Goal: Task Accomplishment & Management: Use online tool/utility

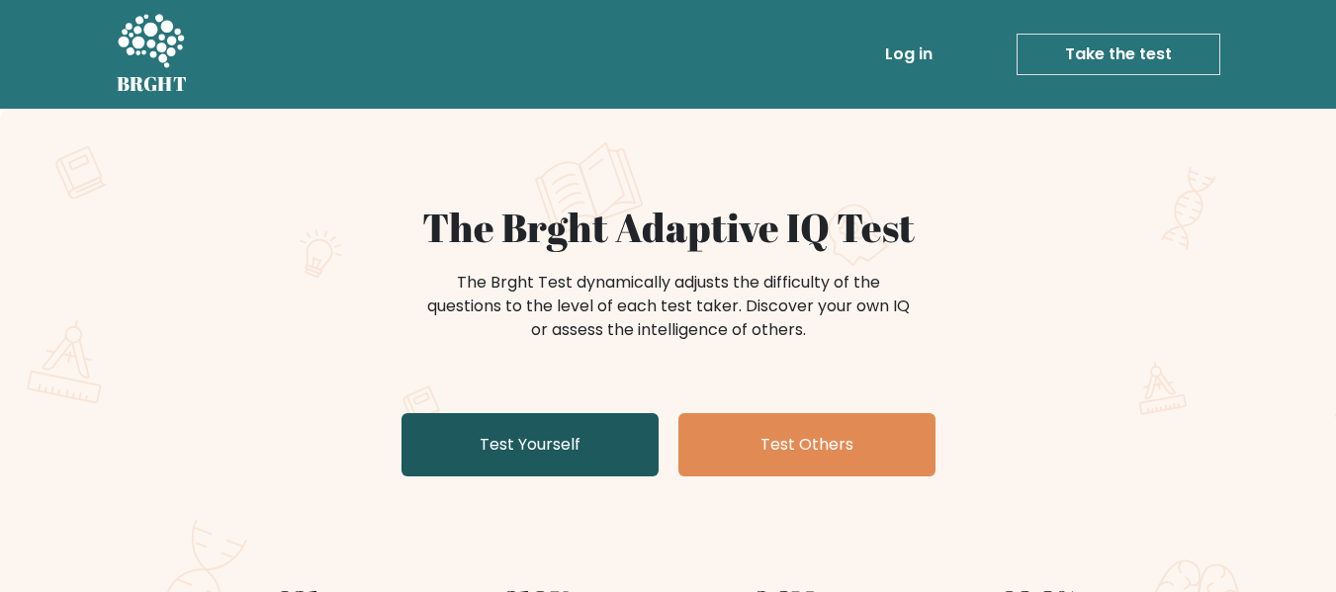
click at [449, 462] on link "Test Yourself" at bounding box center [530, 444] width 257 height 63
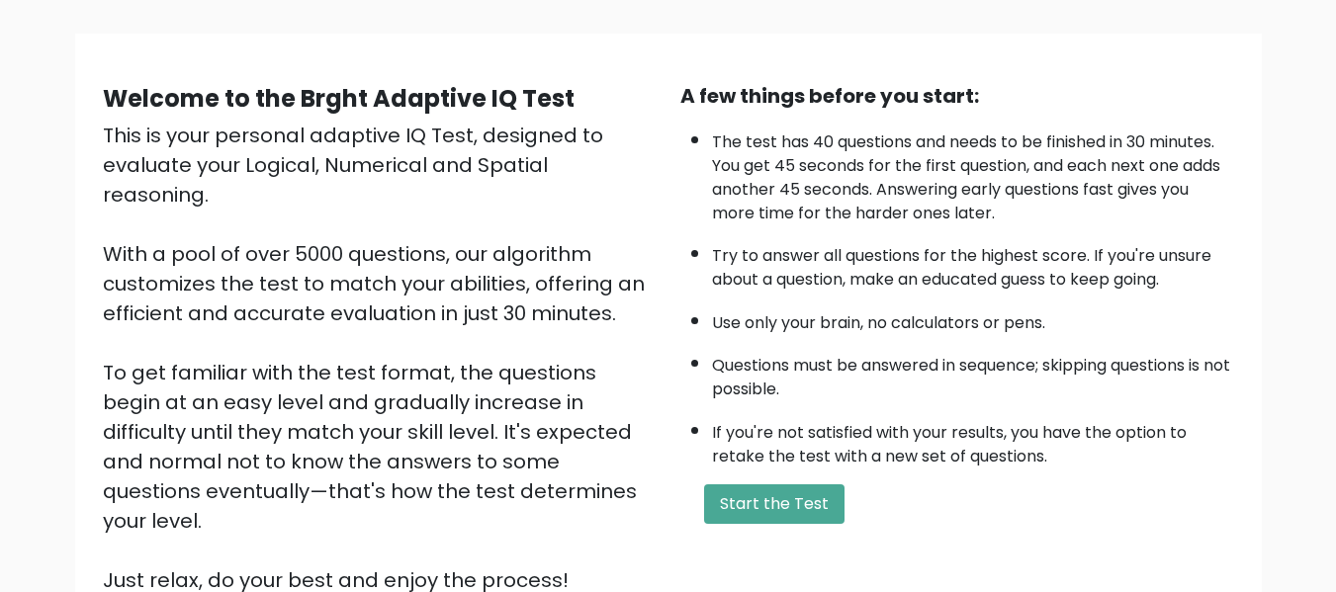
scroll to position [182, 0]
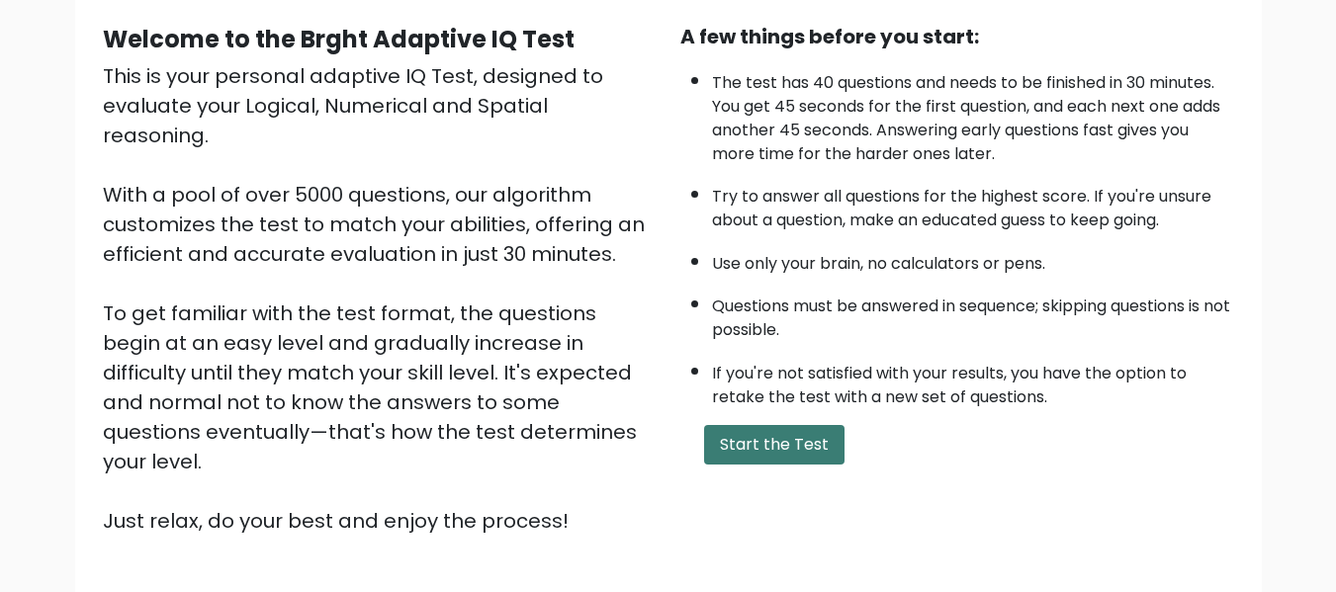
click at [789, 448] on button "Start the Test" at bounding box center [774, 445] width 140 height 40
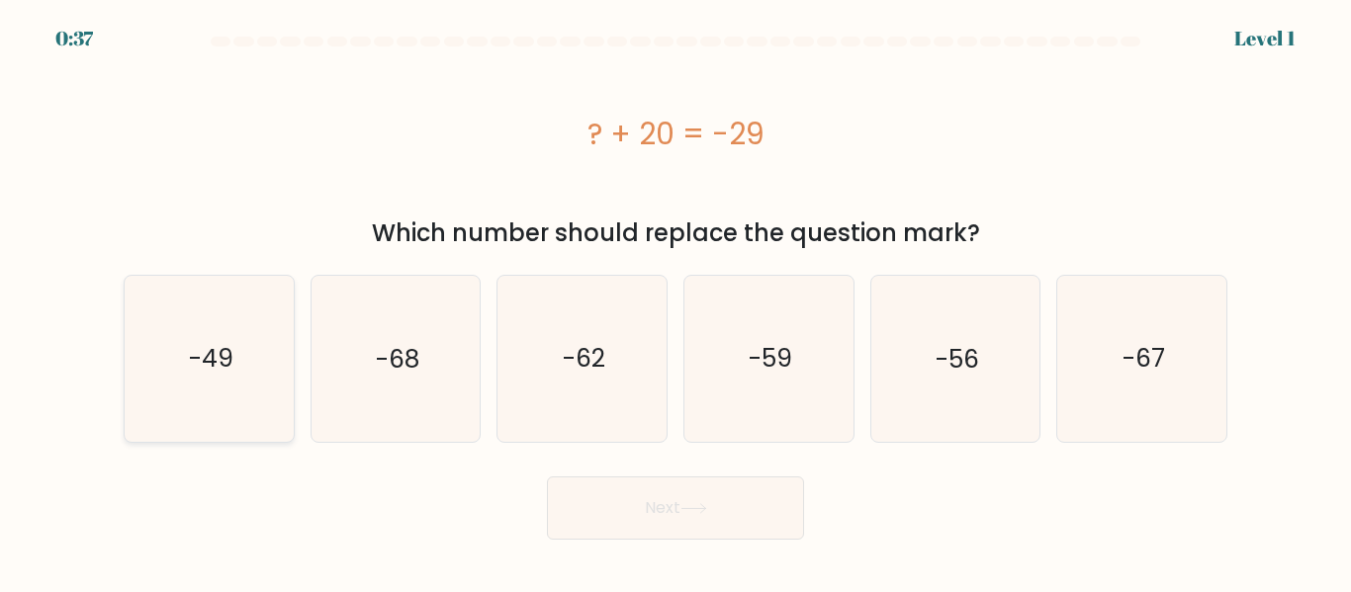
click at [270, 358] on icon "-49" at bounding box center [209, 358] width 165 height 165
click at [675, 302] on input "a. -49" at bounding box center [675, 299] width 1 height 5
radio input "true"
click at [621, 486] on button "Next" at bounding box center [675, 508] width 257 height 63
click at [612, 500] on button "Next" at bounding box center [675, 508] width 257 height 63
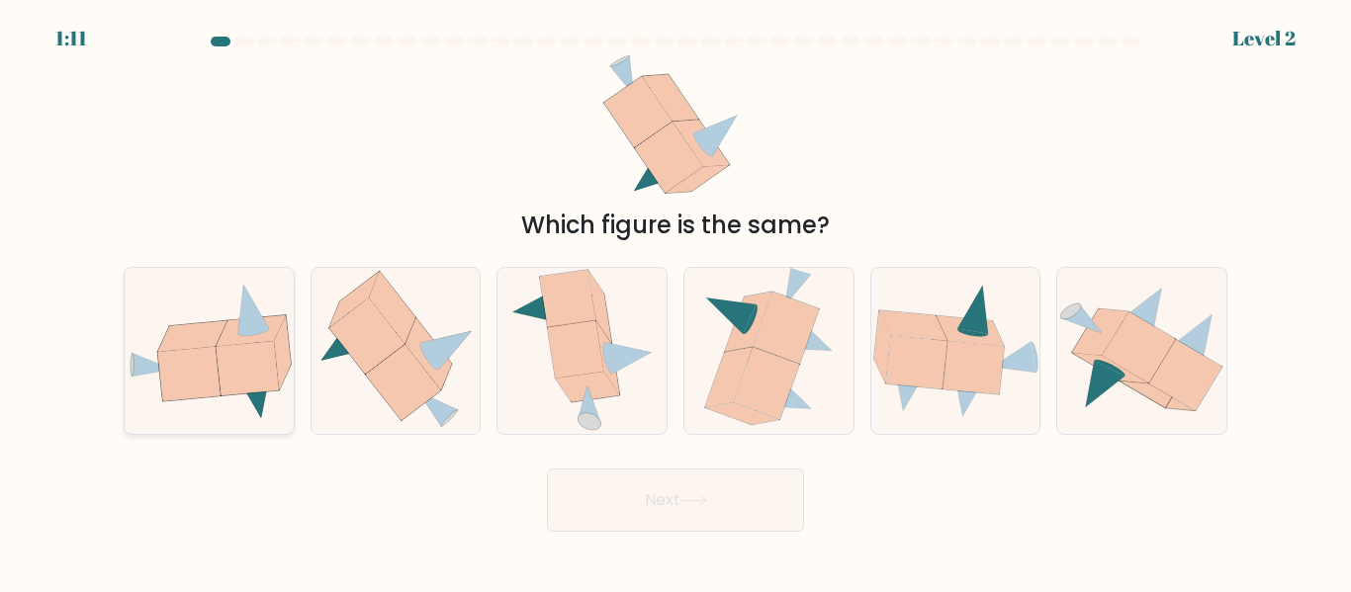
click at [260, 382] on icon at bounding box center [247, 369] width 62 height 54
click at [675, 302] on input "a." at bounding box center [675, 299] width 1 height 5
radio input "true"
click at [639, 503] on button "Next" at bounding box center [675, 500] width 257 height 63
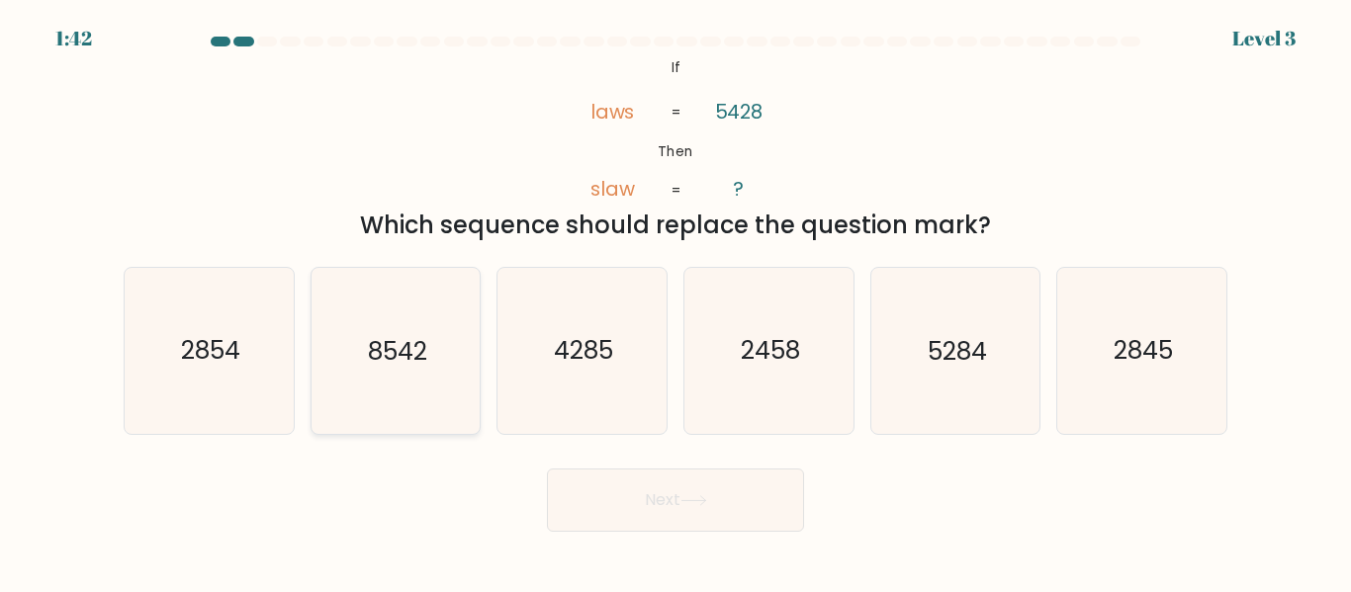
click at [429, 370] on icon "8542" at bounding box center [395, 350] width 165 height 165
click at [675, 302] on input "b. 8542" at bounding box center [675, 299] width 1 height 5
radio input "true"
click at [618, 487] on button "Next" at bounding box center [675, 500] width 257 height 63
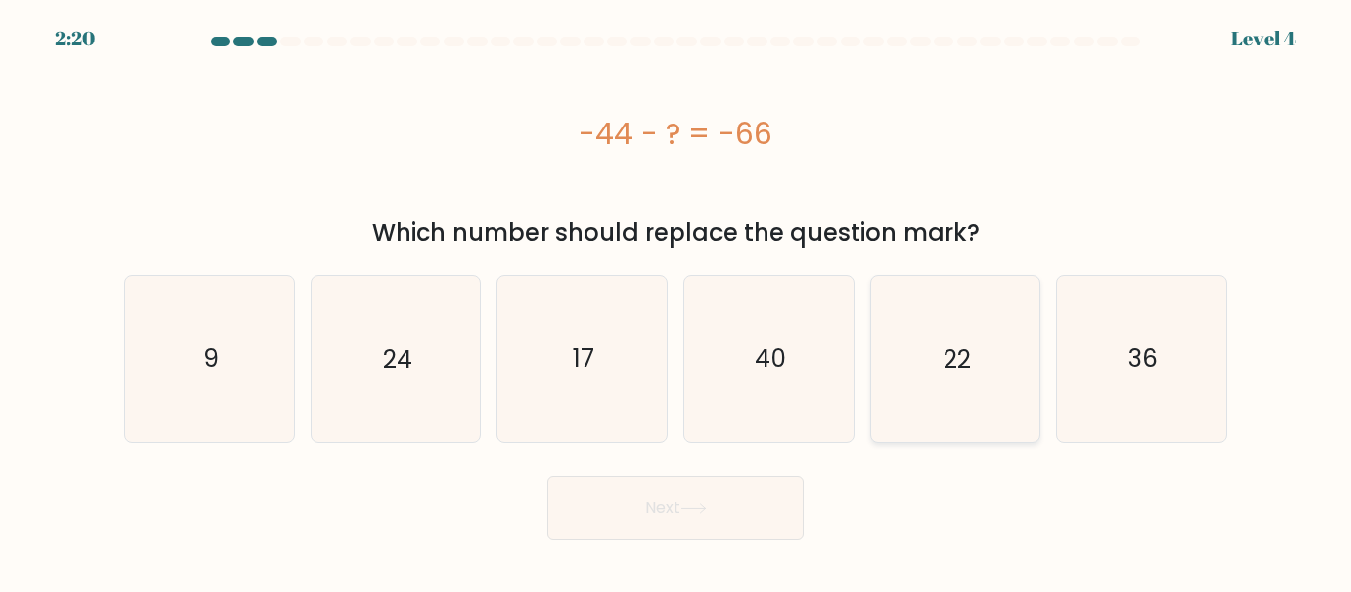
click at [917, 369] on icon "22" at bounding box center [954, 358] width 165 height 165
click at [676, 302] on input "e. 22" at bounding box center [675, 299] width 1 height 5
radio input "true"
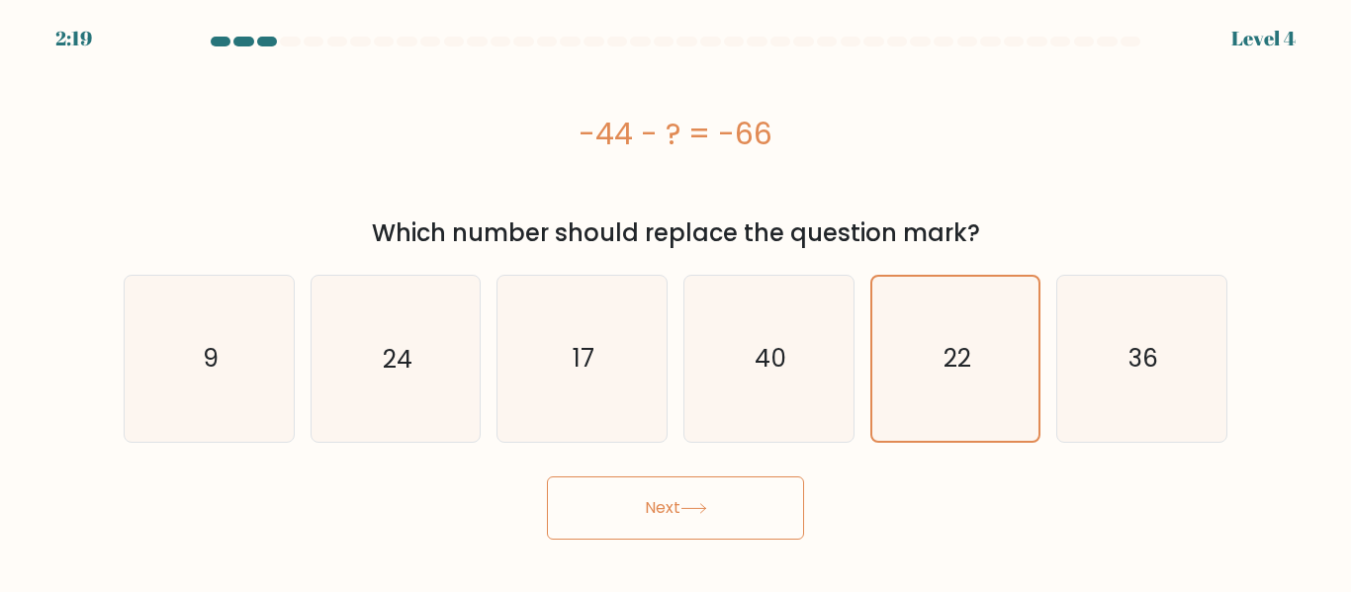
click at [723, 495] on button "Next" at bounding box center [675, 508] width 257 height 63
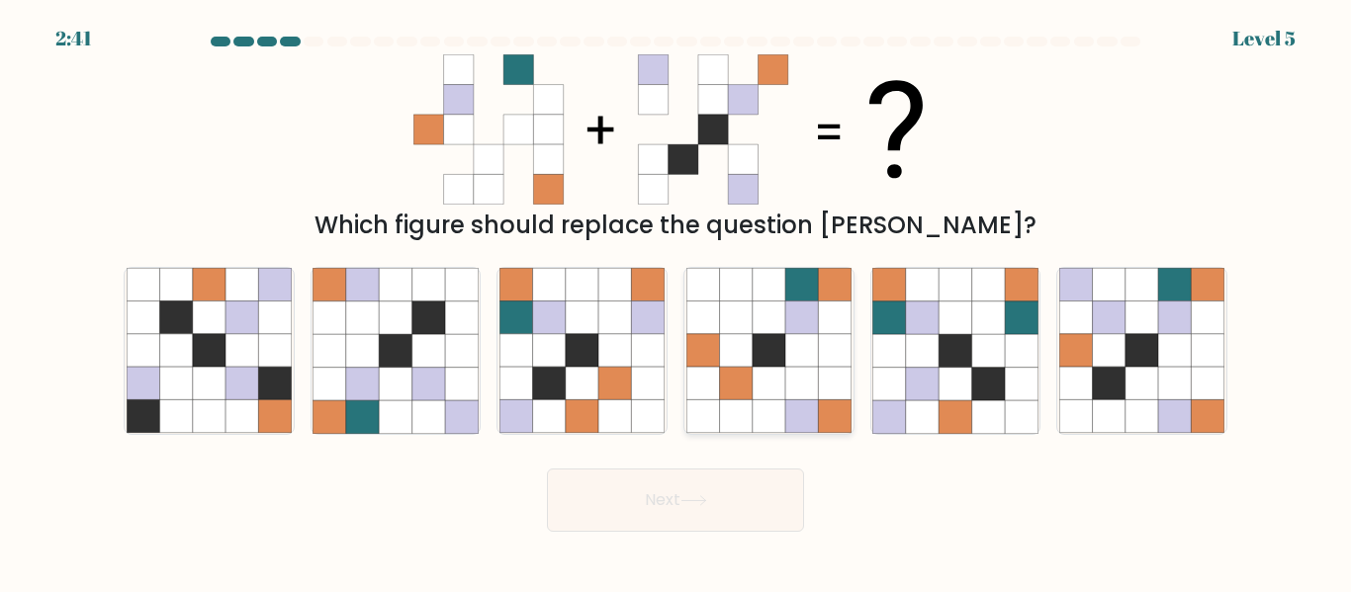
click at [781, 339] on icon at bounding box center [769, 350] width 33 height 33
click at [676, 302] on input "d." at bounding box center [675, 299] width 1 height 5
radio input "true"
click at [744, 504] on button "Next" at bounding box center [675, 500] width 257 height 63
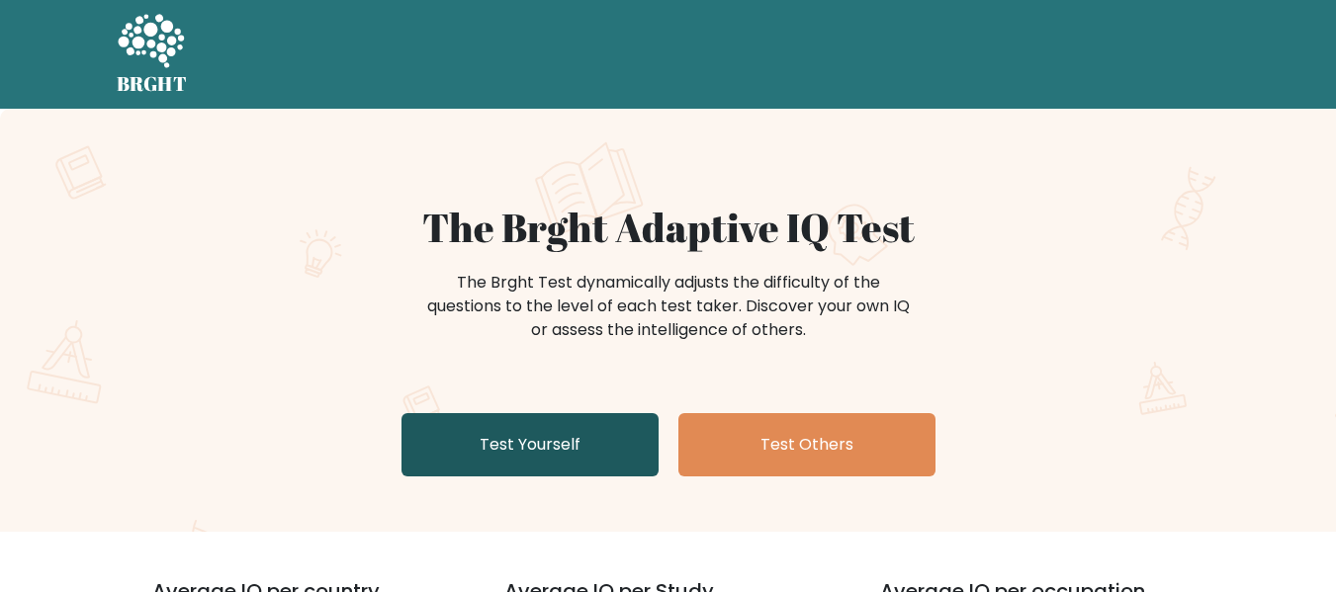
click at [563, 434] on link "Test Yourself" at bounding box center [530, 444] width 257 height 63
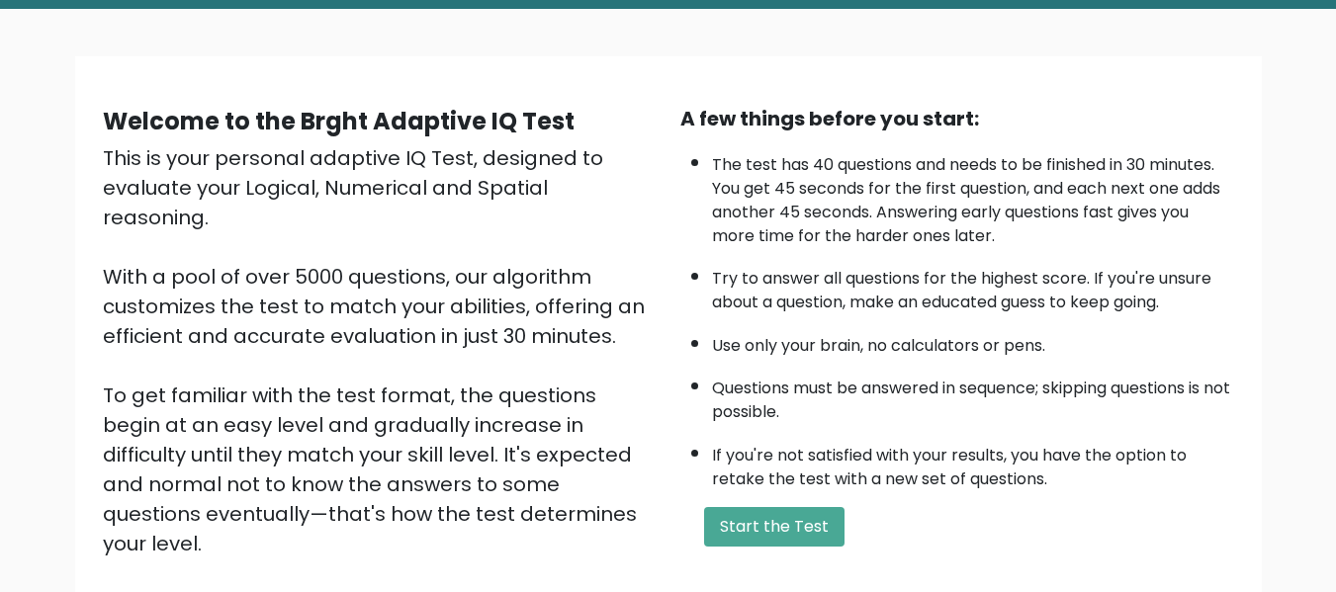
scroll to position [116, 0]
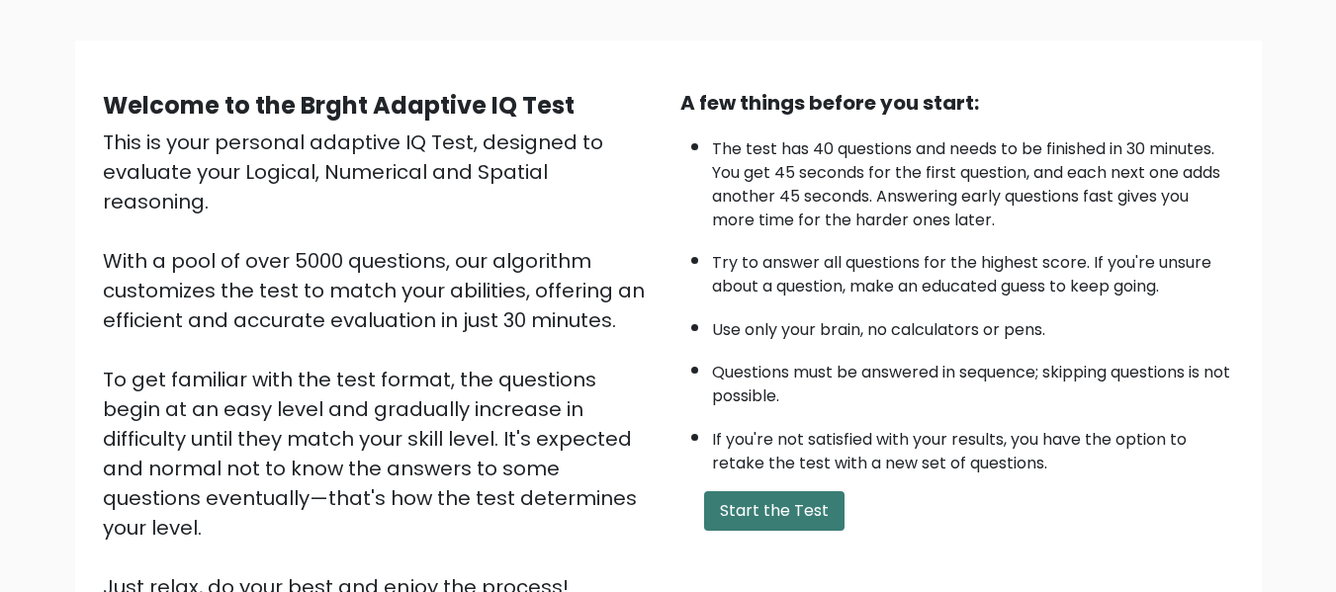
click at [824, 510] on button "Start the Test" at bounding box center [774, 512] width 140 height 40
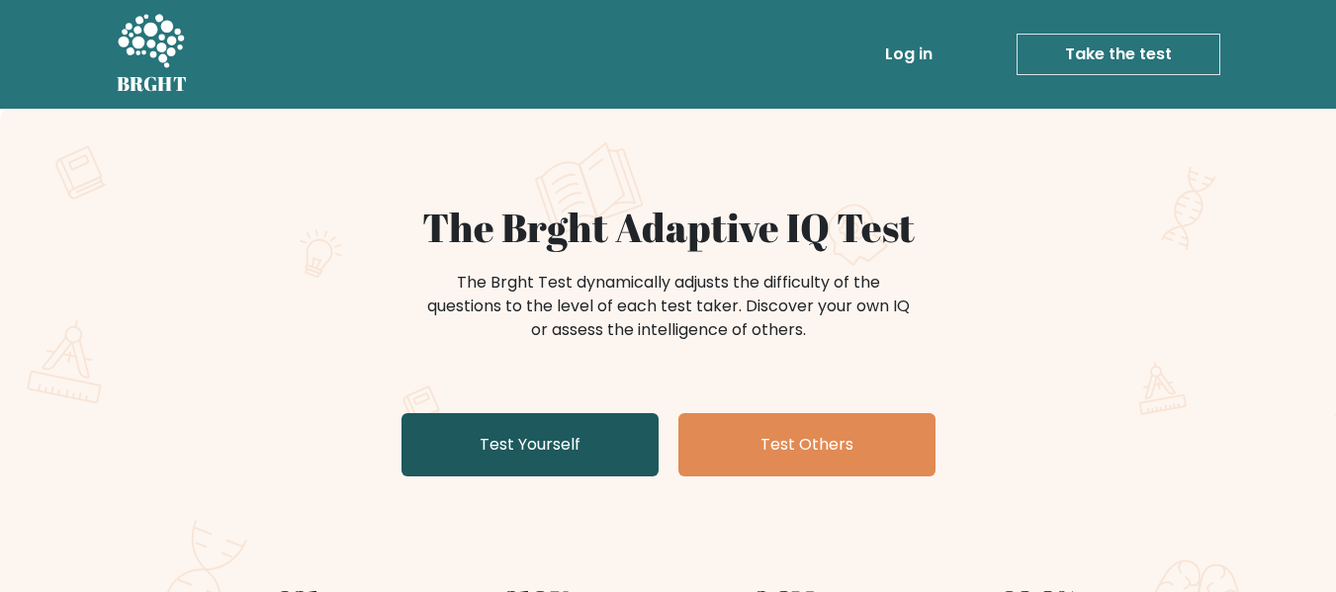
click at [595, 429] on link "Test Yourself" at bounding box center [530, 444] width 257 height 63
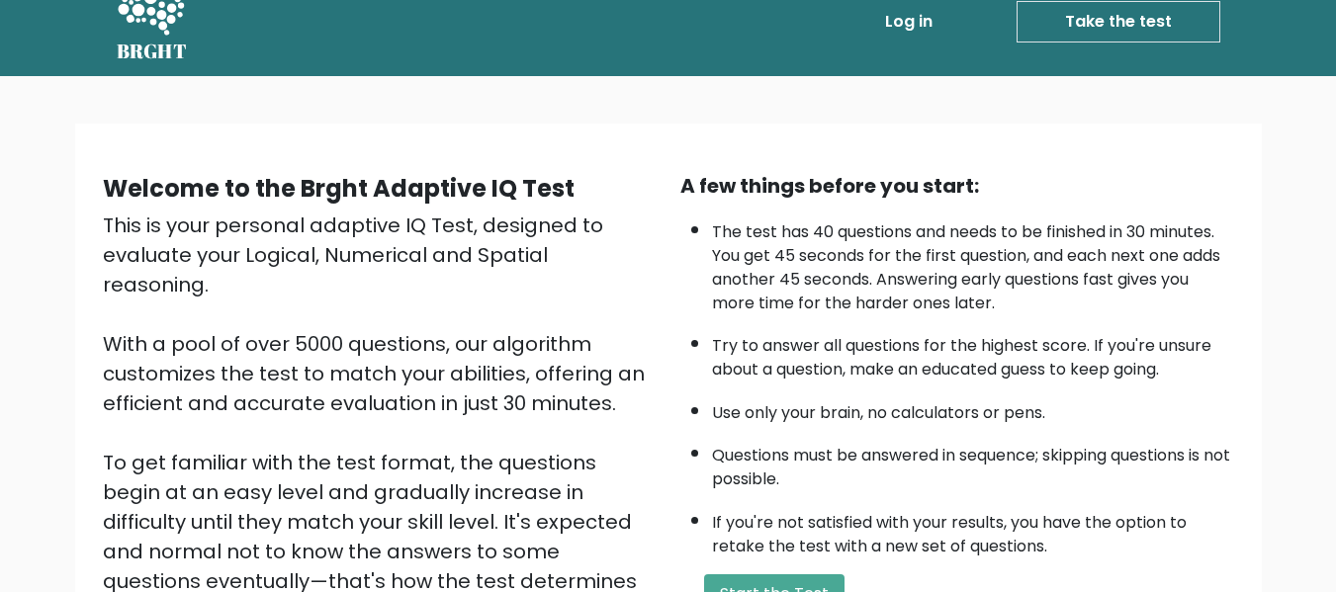
scroll to position [13, 0]
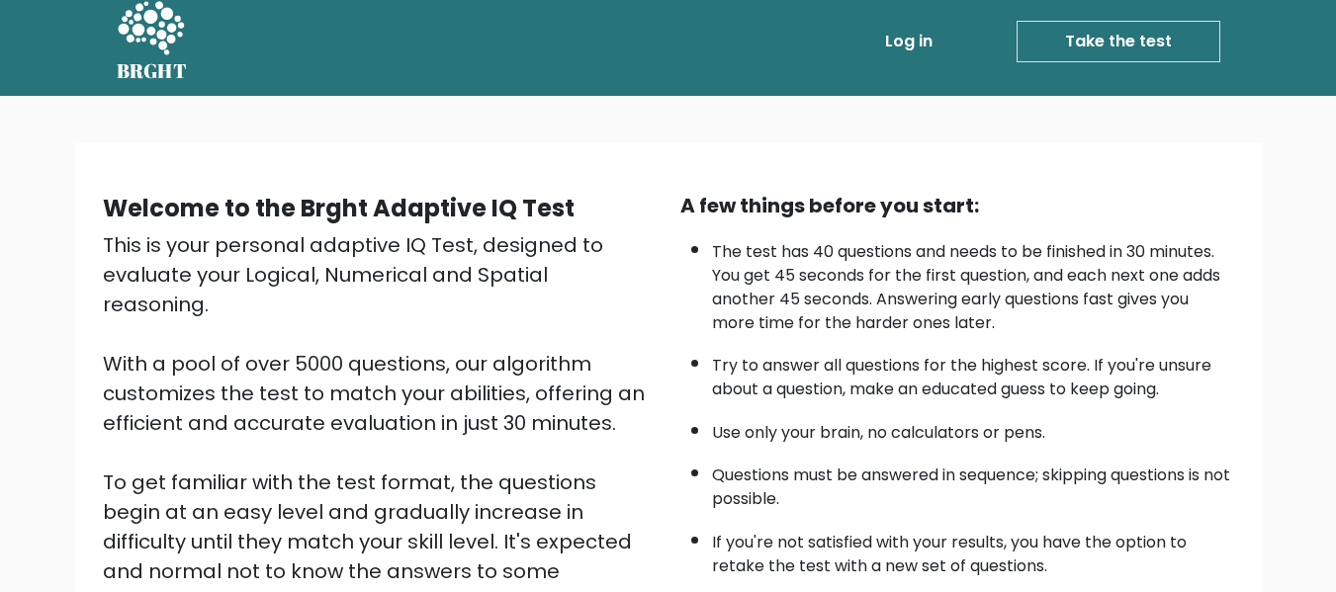
click at [914, 38] on link "Log in" at bounding box center [908, 42] width 63 height 40
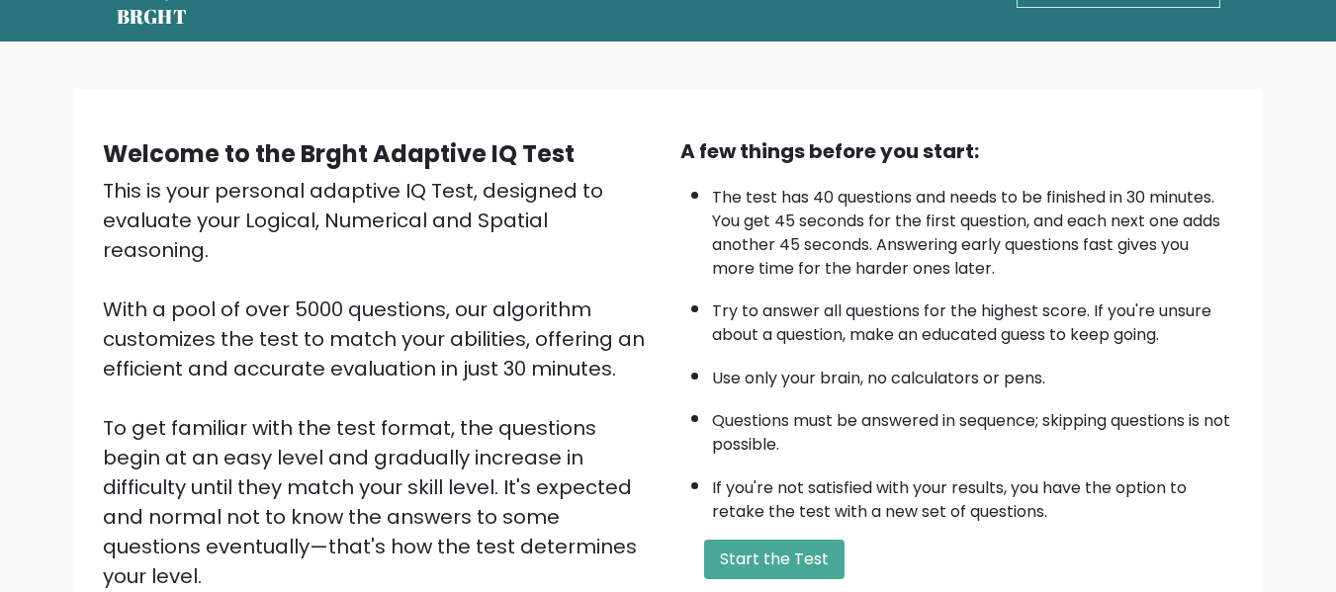
scroll to position [313, 0]
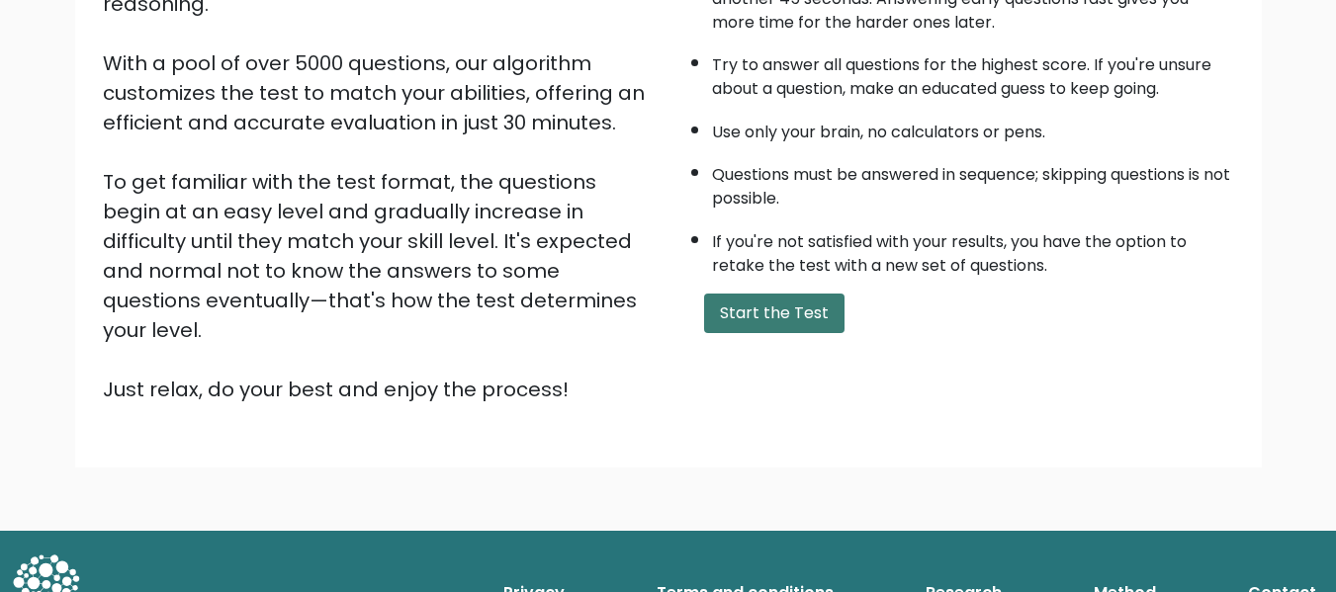
click at [799, 298] on button "Start the Test" at bounding box center [774, 314] width 140 height 40
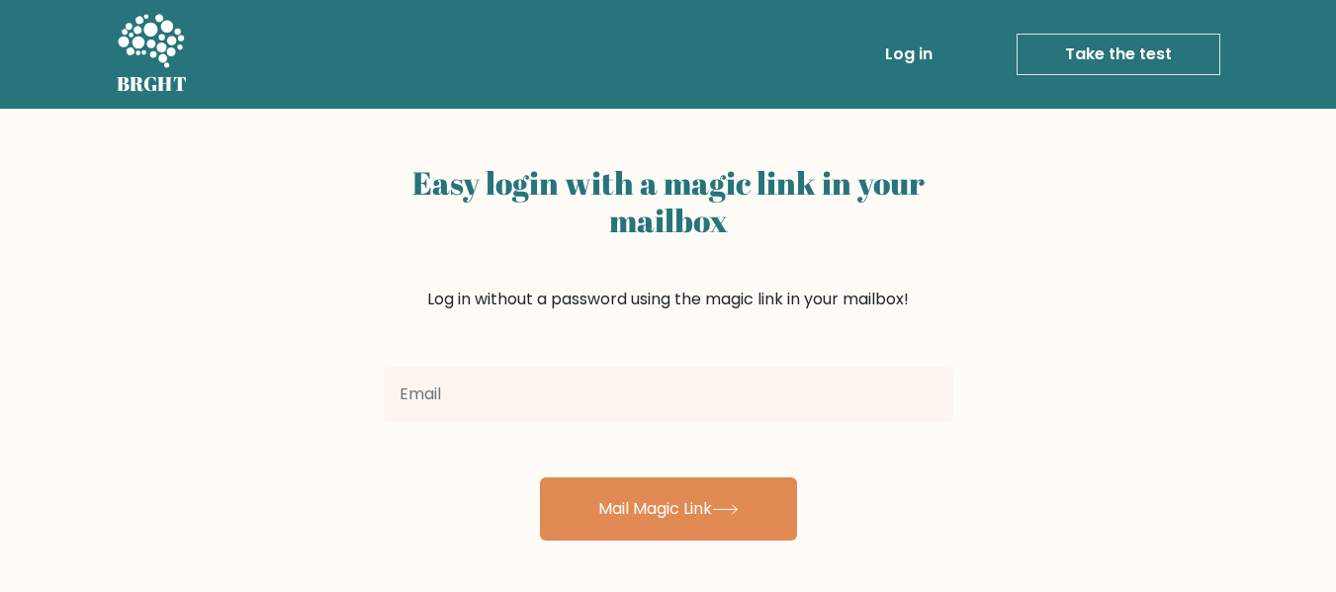
click at [911, 49] on link "Log in" at bounding box center [908, 55] width 63 height 40
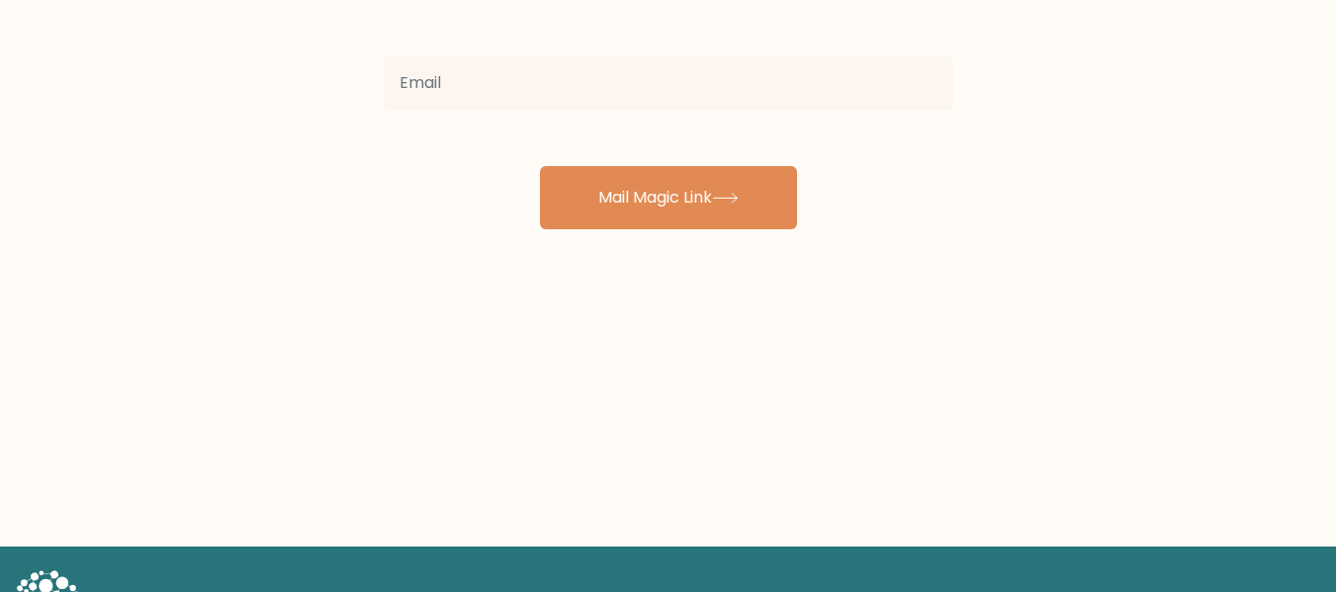
scroll to position [387, 0]
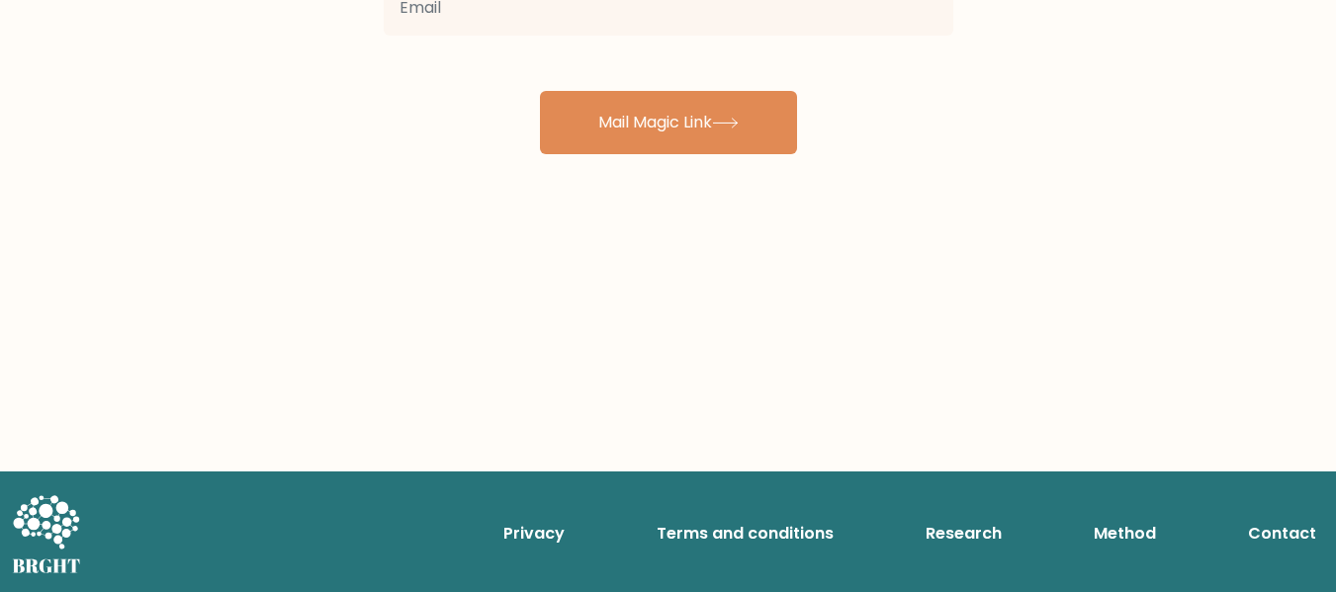
click at [910, 376] on div "Easy login with a magic link in your mailbox Log in without a password using th…" at bounding box center [668, 97] width 1336 height 750
